Goal: Navigation & Orientation: Find specific page/section

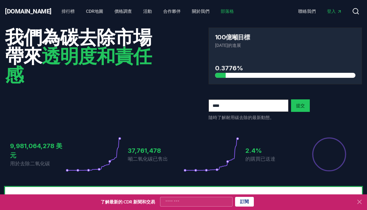
click at [221, 12] on font "部落格" at bounding box center [227, 11] width 13 height 5
click at [221, 9] on font "部落格" at bounding box center [227, 11] width 13 height 5
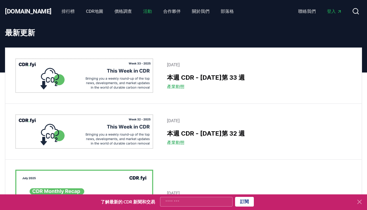
click at [143, 10] on font "活動" at bounding box center [147, 11] width 9 height 5
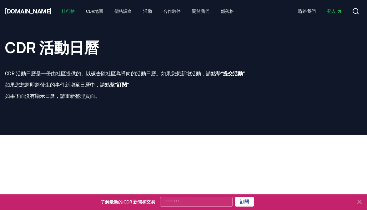
click at [62, 11] on font "排行榜" at bounding box center [68, 11] width 13 height 5
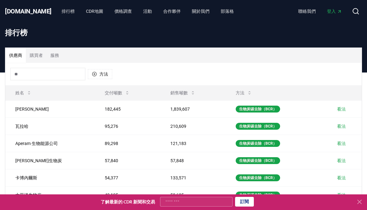
click at [16, 12] on font "[DOMAIN_NAME]" at bounding box center [28, 10] width 47 height 7
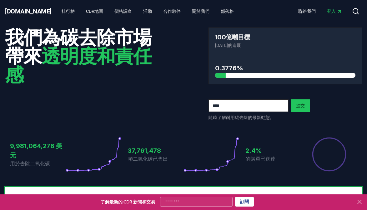
click at [18, 12] on font "[DOMAIN_NAME]" at bounding box center [28, 10] width 47 height 7
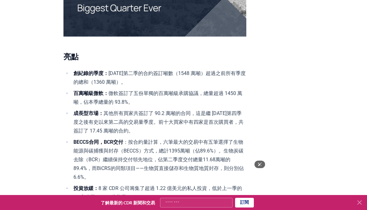
scroll to position [217, 0]
